Goal: Find specific page/section: Find specific page/section

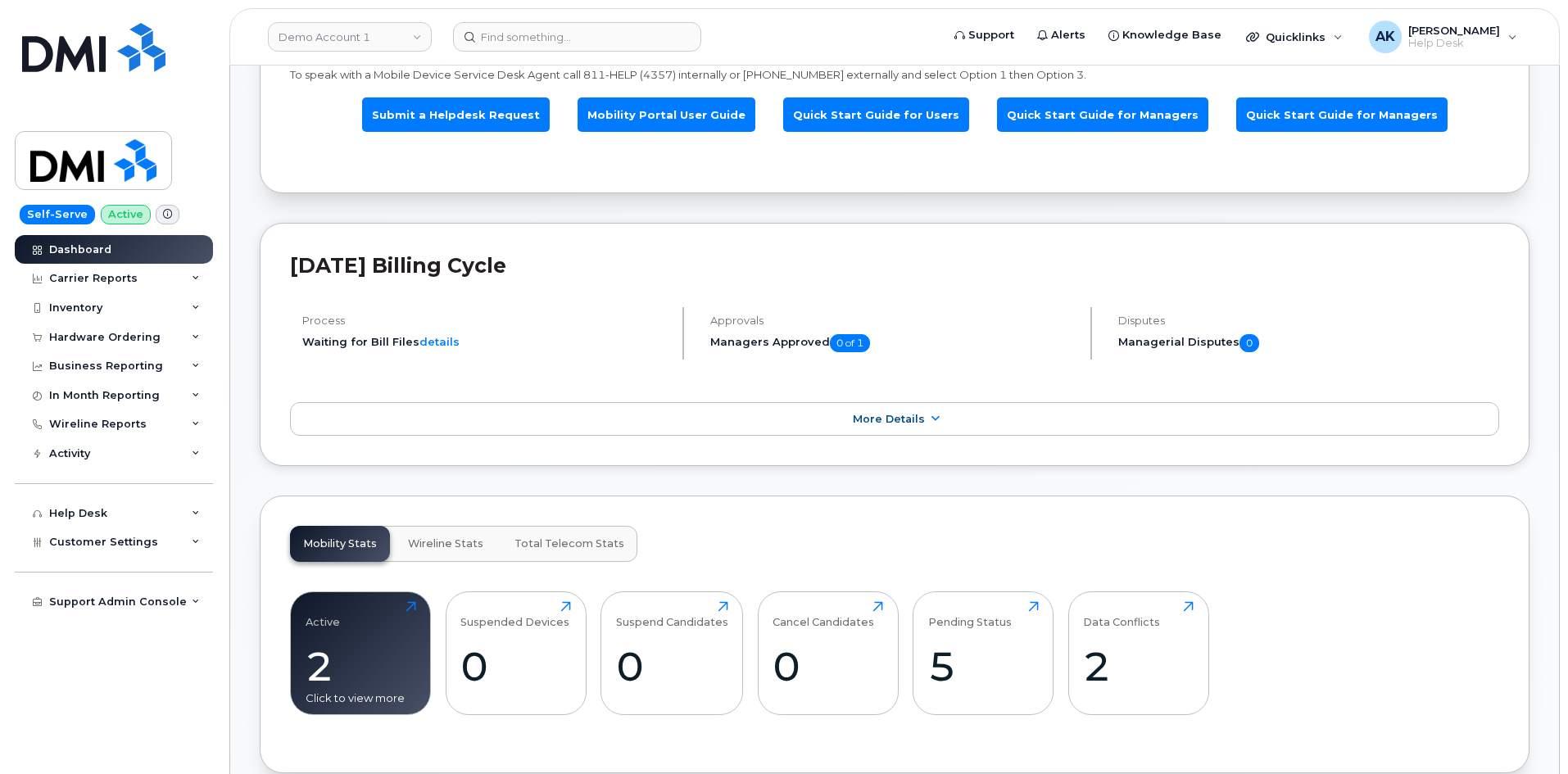
scroll to position [409, 0]
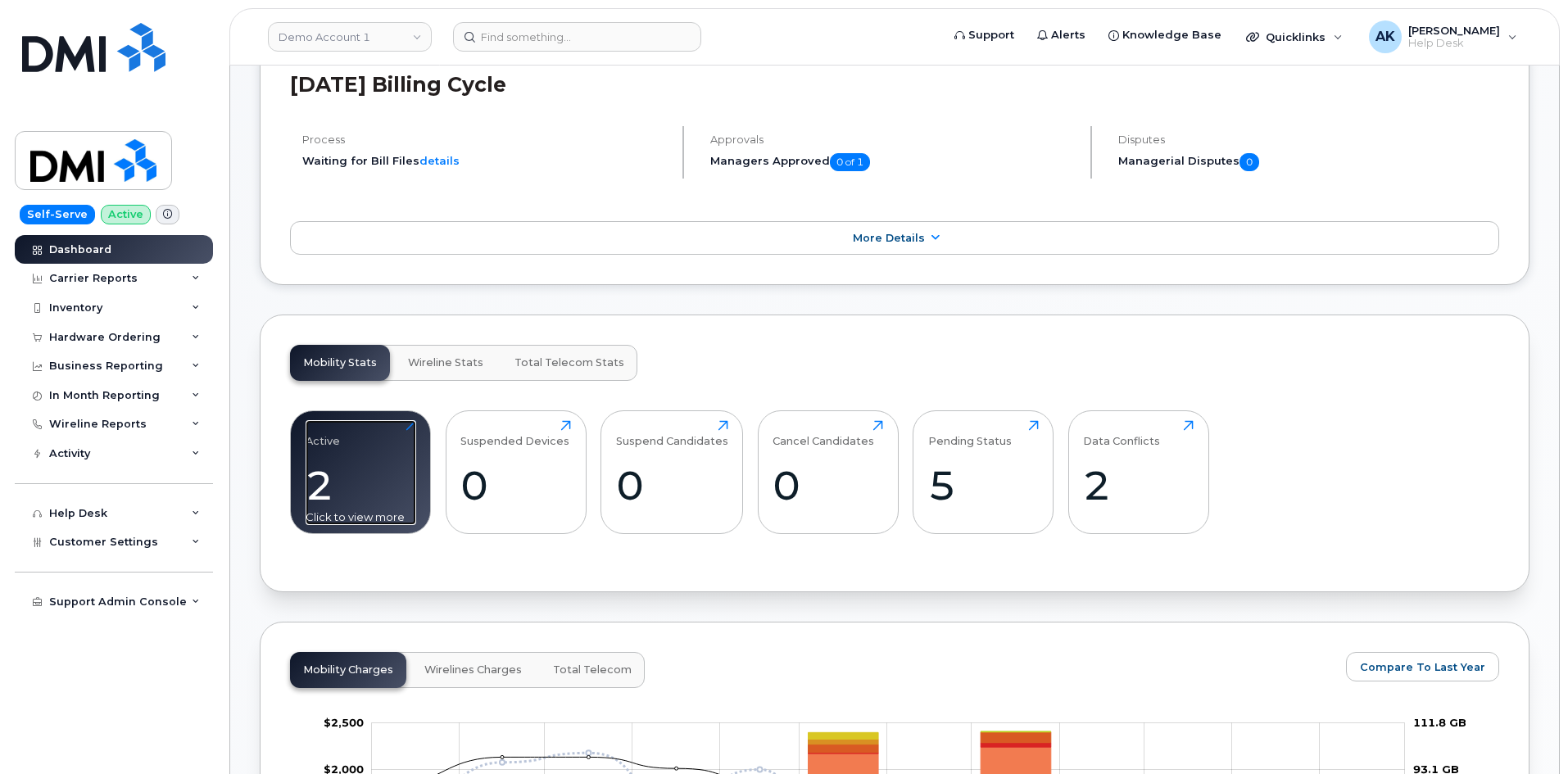
click at [380, 503] on div "2" at bounding box center [361, 485] width 110 height 48
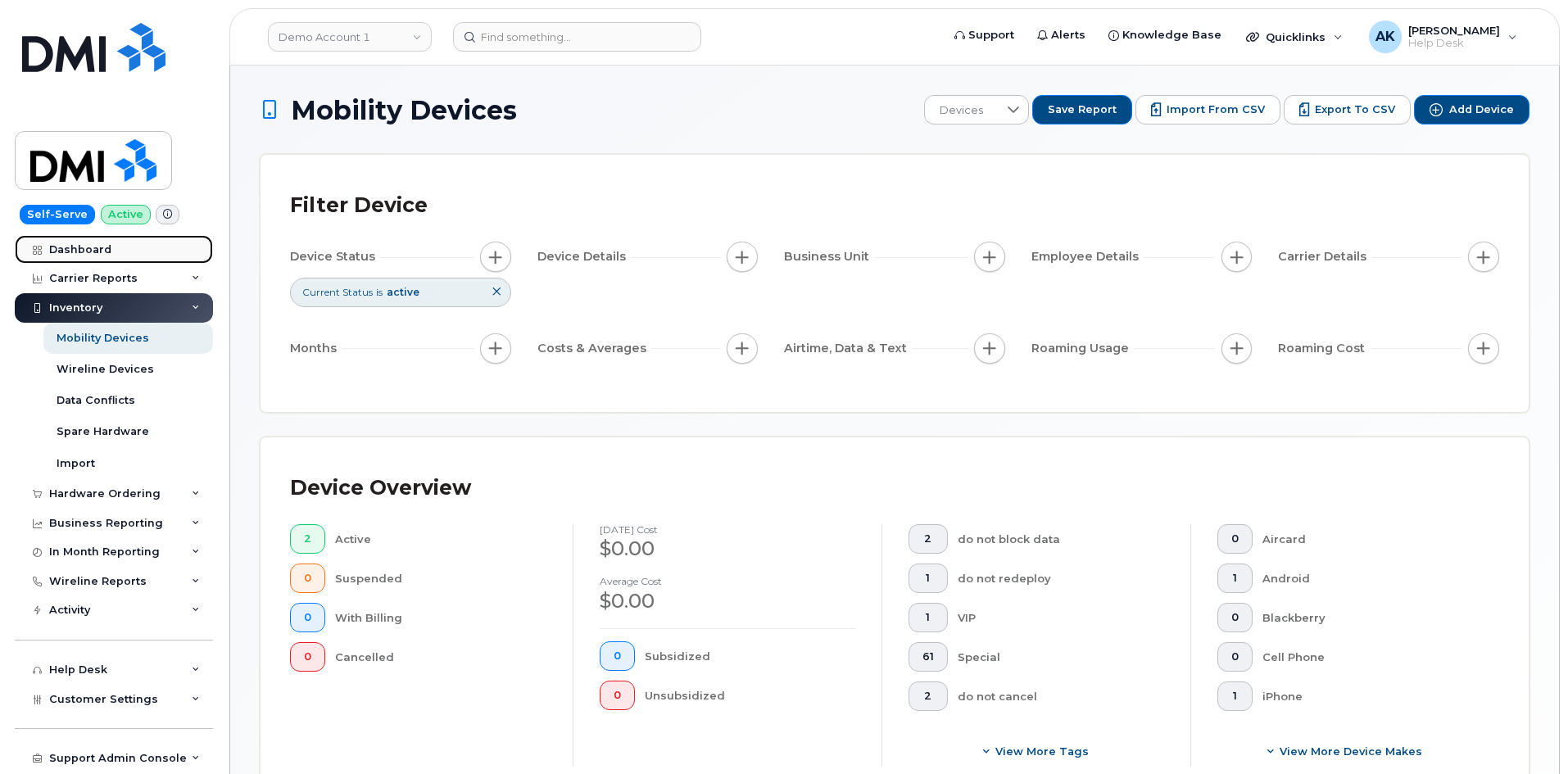
click at [120, 252] on link "Dashboard" at bounding box center [114, 250] width 199 height 30
click at [103, 247] on div "Dashboard" at bounding box center [80, 249] width 62 height 13
